Goal: Contribute content

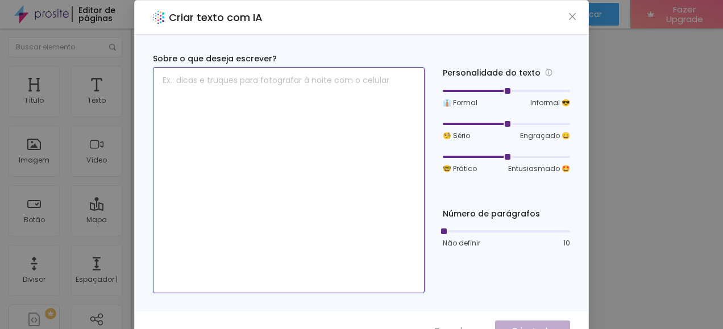
click at [189, 83] on textarea at bounding box center [289, 180] width 272 height 226
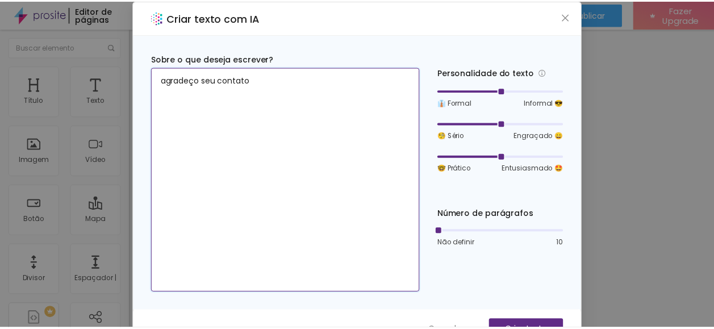
scroll to position [22, 0]
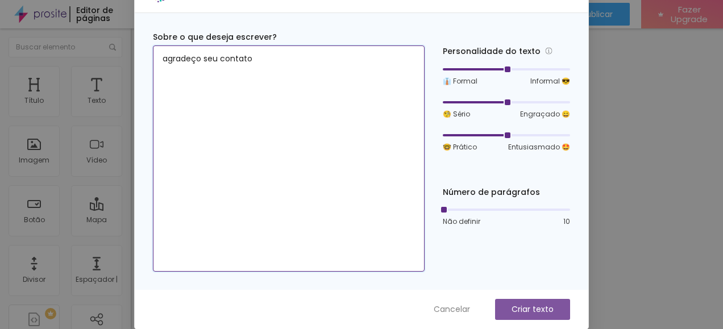
type textarea "agradeço seu contato"
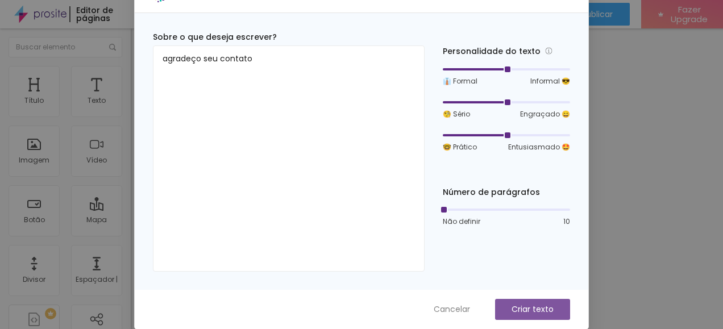
click at [527, 310] on p "Criar texto" at bounding box center [533, 310] width 42 height 12
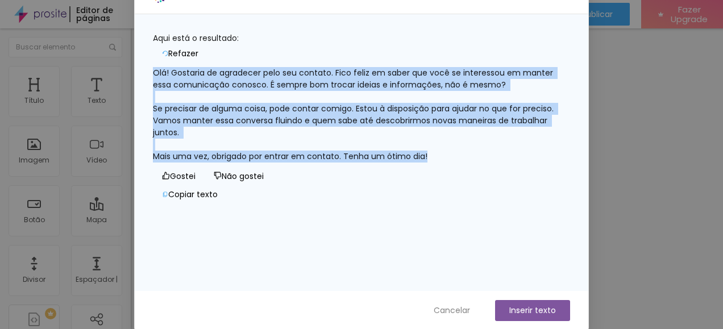
drag, startPoint x: 171, startPoint y: 72, endPoint x: 440, endPoint y: 149, distance: 280.4
click at [440, 149] on div "Olá! Gostaria de agradecer pelo seu contato. Fico feliz em saber que você se in…" at bounding box center [361, 114] width 417 height 95
copy div "Olá! Gostaria de agradecer pelo seu contato. Fico feliz em saber que você se in…"
click at [531, 311] on font "Inserir texto" at bounding box center [532, 311] width 47 height 12
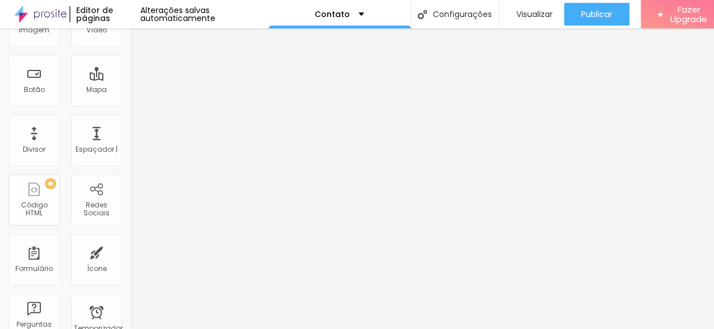
scroll to position [0, 0]
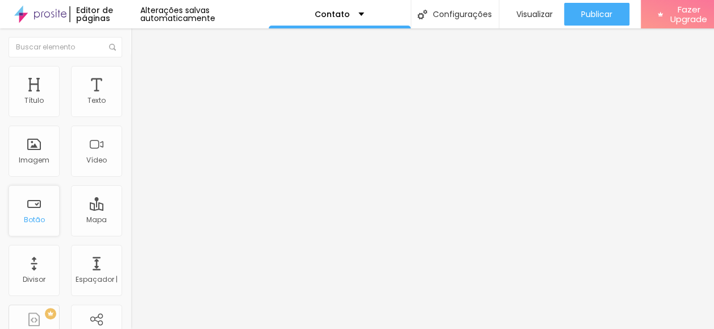
click at [39, 218] on div "Botão" at bounding box center [34, 220] width 21 height 8
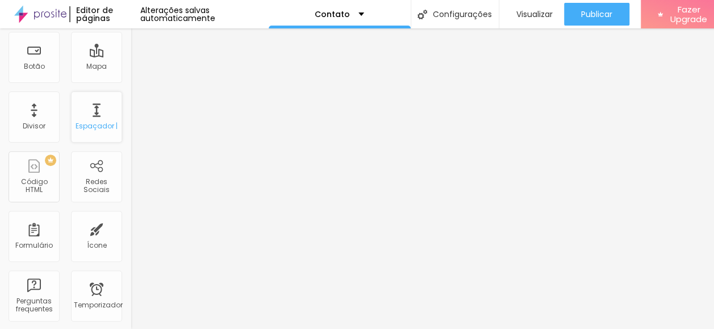
scroll to position [227, 0]
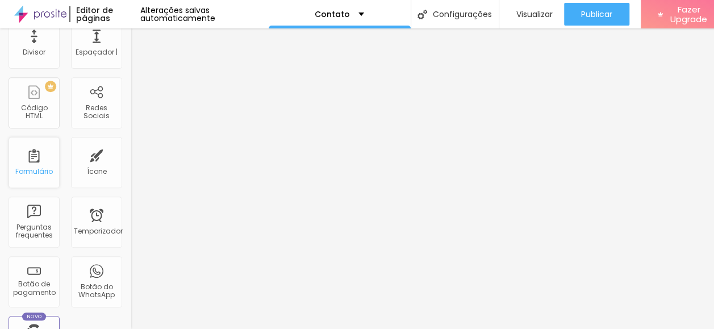
click at [34, 172] on div "Formulário" at bounding box center [34, 172] width 38 height 8
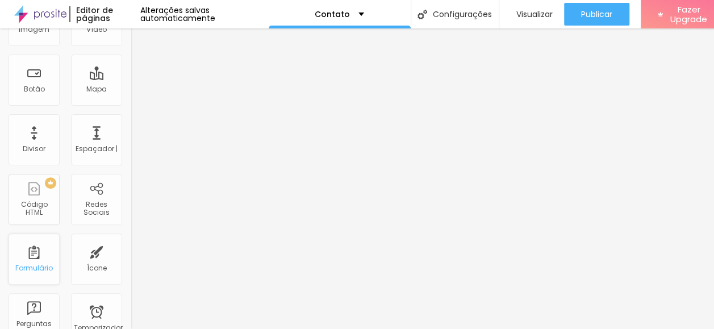
scroll to position [0, 0]
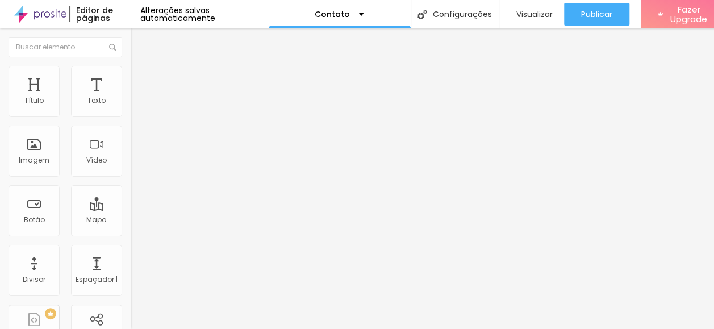
click at [131, 115] on div "Contato" at bounding box center [196, 104] width 131 height 19
click at [131, 77] on img at bounding box center [136, 82] width 10 height 10
click at [131, 66] on li "Conteúdo" at bounding box center [196, 60] width 131 height 11
click at [131, 115] on img at bounding box center [134, 118] width 7 height 7
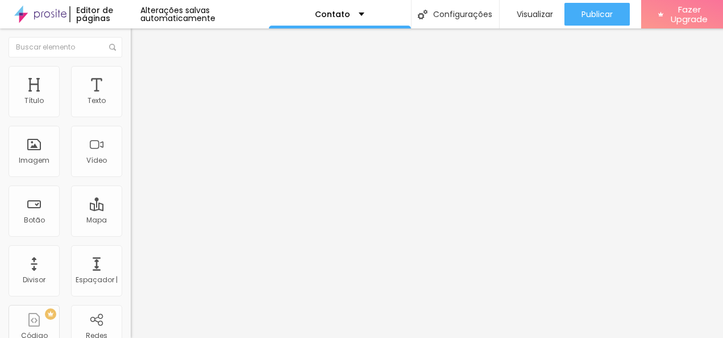
drag, startPoint x: 231, startPoint y: 212, endPoint x: 194, endPoint y: 211, distance: 36.9
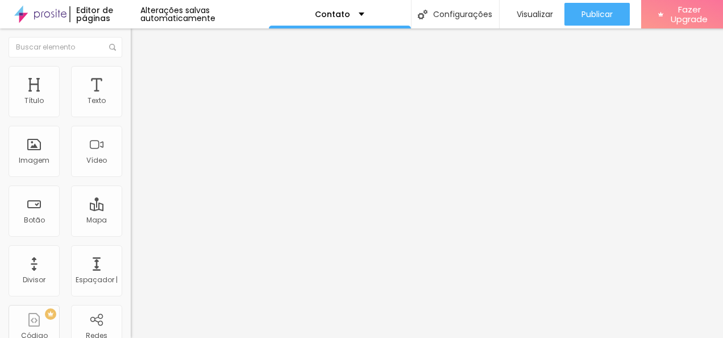
type input "N"
type input "seu nome"
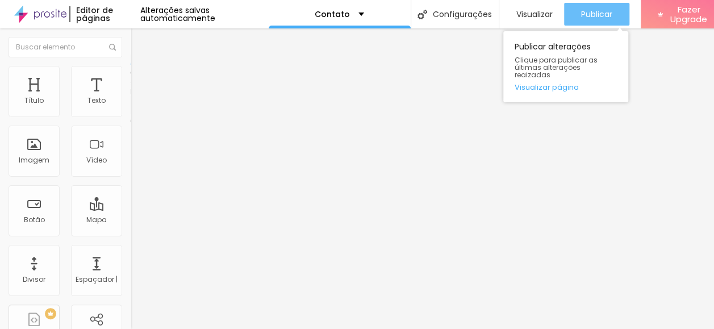
click at [593, 10] on span "Publicar" at bounding box center [596, 14] width 31 height 9
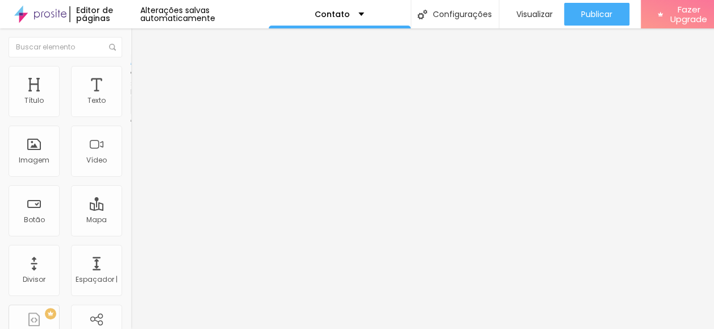
click at [139, 41] on img "button" at bounding box center [143, 41] width 9 height 9
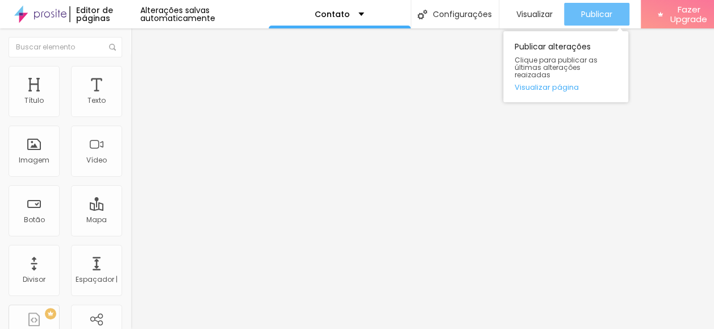
click at [583, 13] on span "Publicar" at bounding box center [596, 14] width 31 height 9
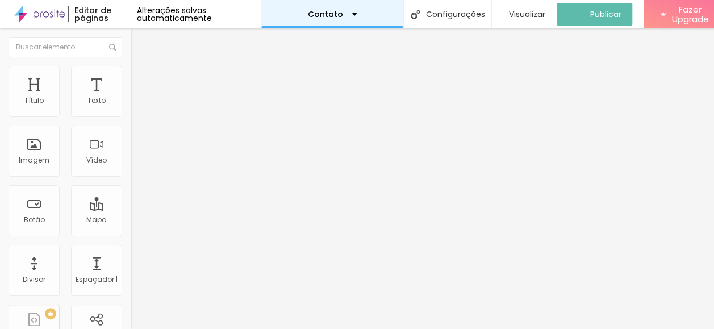
click at [356, 13] on div "Contato" at bounding box center [332, 14] width 49 height 8
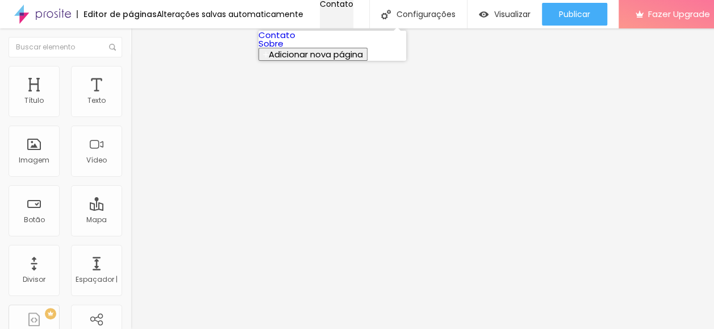
click at [354, 8] on div "Contato" at bounding box center [337, 4] width 34 height 8
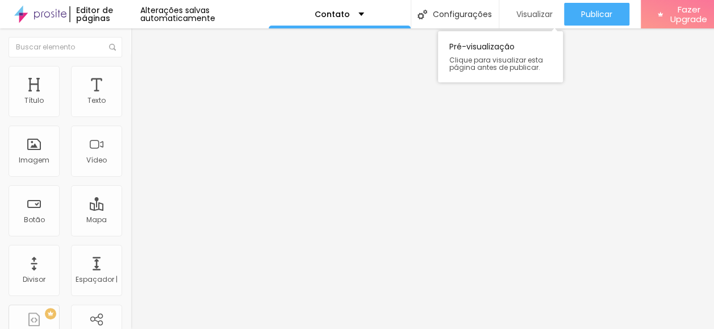
click at [528, 17] on span "Visualizar" at bounding box center [535, 14] width 36 height 9
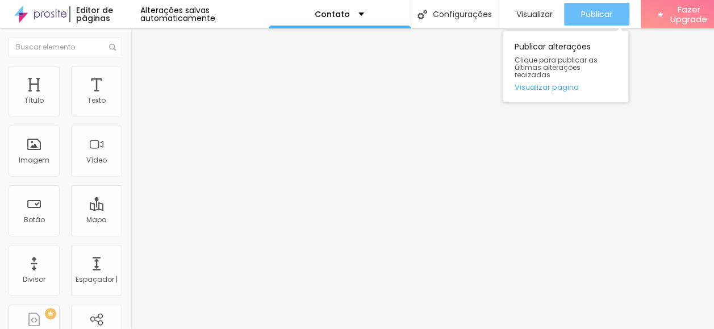
click at [585, 15] on span "Publicar" at bounding box center [596, 14] width 31 height 9
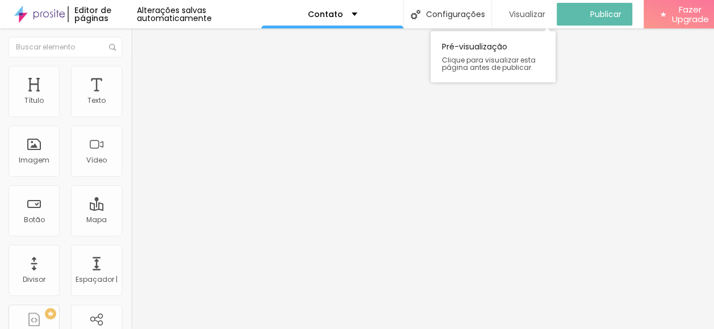
click at [523, 13] on span "Visualizar" at bounding box center [527, 14] width 36 height 9
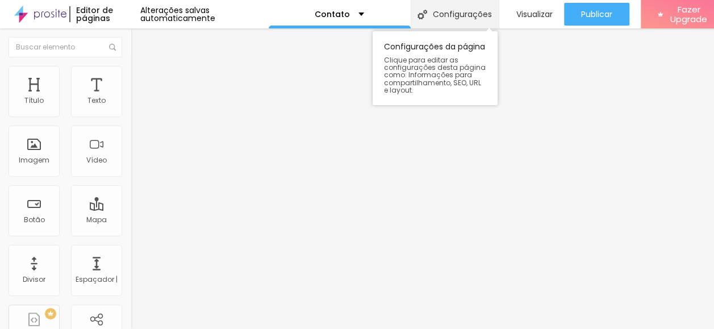
click at [459, 11] on font "Configurações" at bounding box center [462, 14] width 59 height 8
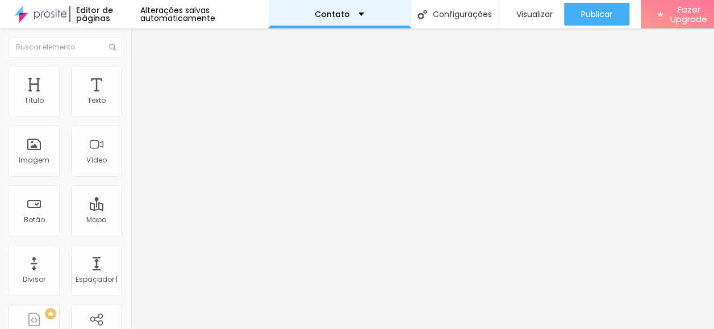
click at [357, 14] on div "Contato" at bounding box center [339, 14] width 49 height 8
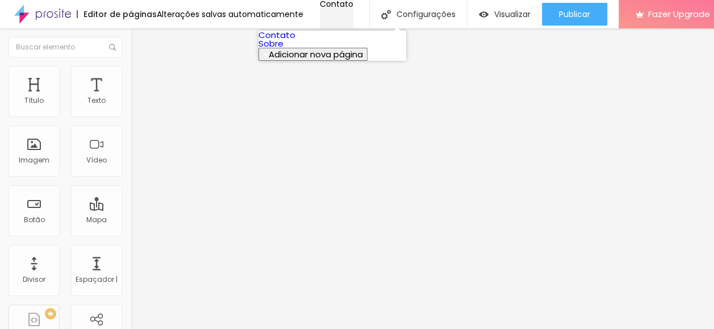
click at [354, 8] on div "Contato" at bounding box center [337, 4] width 34 height 8
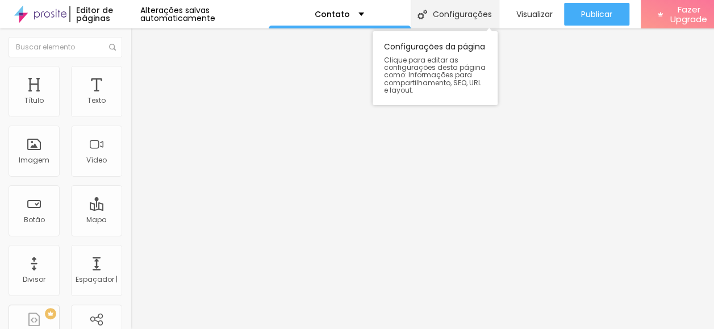
click at [455, 10] on font "Configurações" at bounding box center [462, 14] width 59 height 8
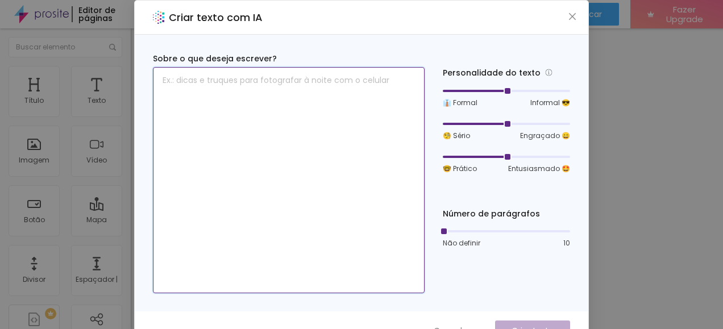
click at [224, 82] on textarea at bounding box center [289, 180] width 272 height 226
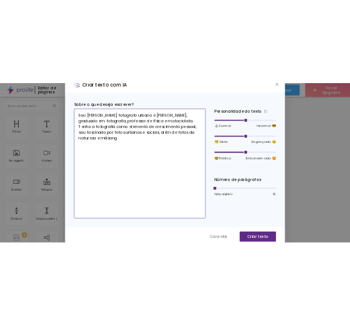
scroll to position [22, 0]
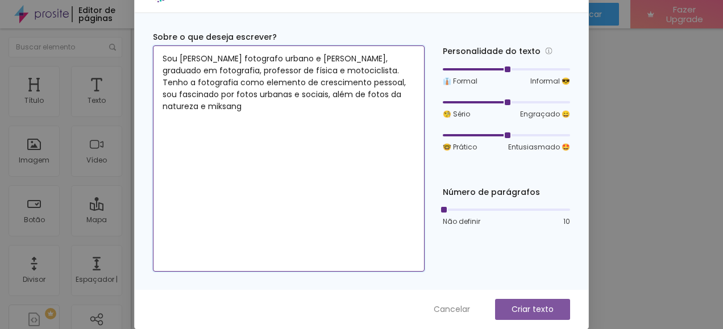
type textarea "Sou [PERSON_NAME] fotografo urbano e [PERSON_NAME], graduado em fotografia, pro…"
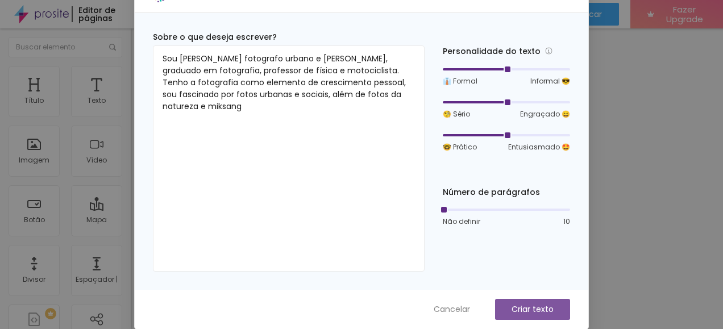
click at [512, 309] on p "Criar texto" at bounding box center [533, 310] width 42 height 12
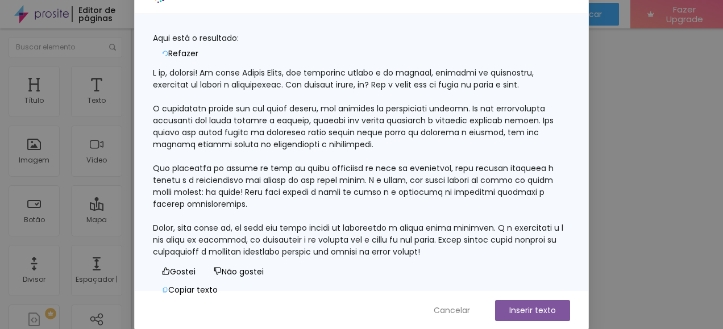
click at [524, 315] on button "Inserir texto" at bounding box center [532, 310] width 75 height 21
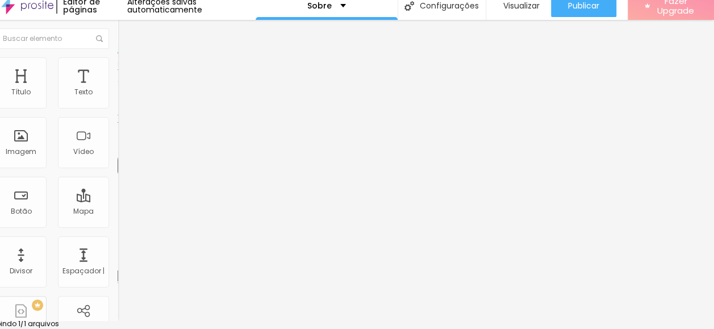
scroll to position [0, 13]
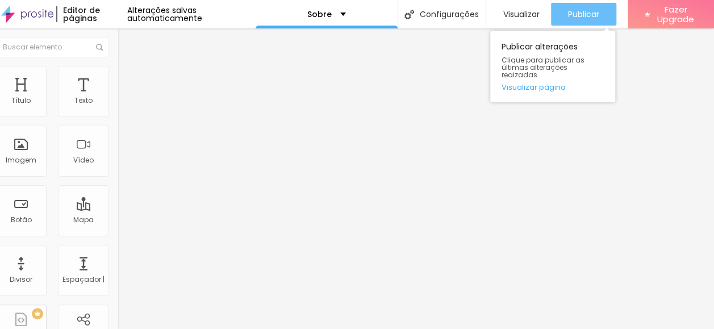
click at [575, 14] on span "Publicar" at bounding box center [583, 14] width 31 height 9
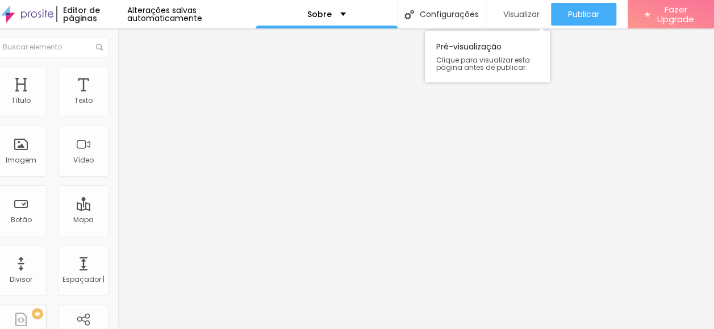
click at [504, 11] on span "Visualizar" at bounding box center [522, 14] width 36 height 9
